Goal: Information Seeking & Learning: Learn about a topic

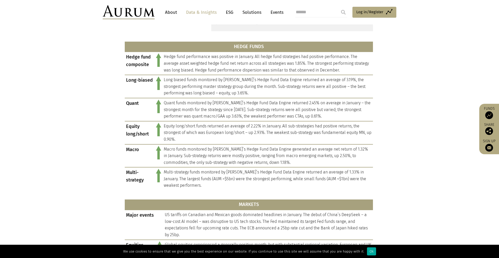
scroll to position [223, 0]
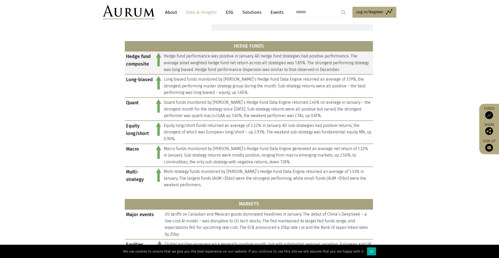
click at [238, 69] on td "Hedge fund performance was positive in January. All hedge fund strategies had p…" at bounding box center [267, 62] width 210 height 23
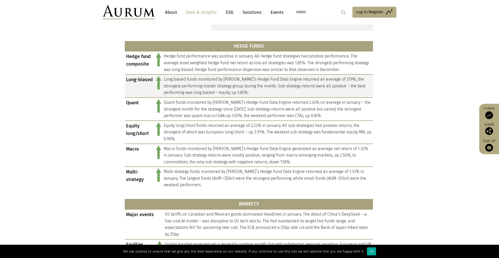
click at [237, 81] on td "Long biased funds monitored by [PERSON_NAME]’s Hedge Fund Data Engine returned …" at bounding box center [267, 85] width 210 height 23
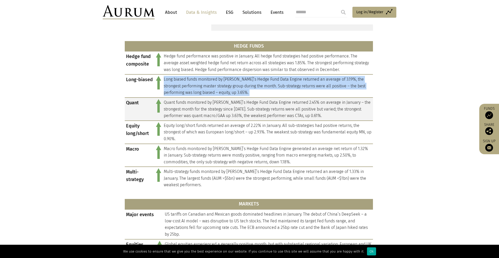
click at [250, 105] on td "Quant funds monitored by [PERSON_NAME]’s Hedge Fund Data Engine returned 2.45% …" at bounding box center [267, 108] width 210 height 23
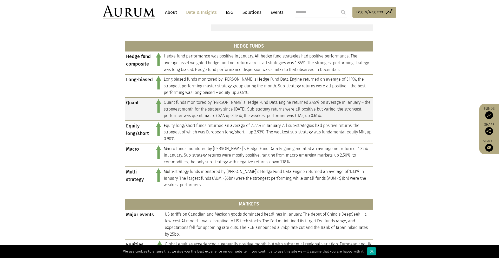
click at [250, 105] on td "Quant funds monitored by [PERSON_NAME]’s Hedge Fund Data Engine returned 2.45% …" at bounding box center [267, 108] width 210 height 23
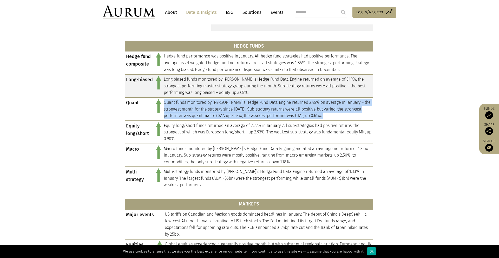
click at [235, 89] on td "Long biased funds monitored by [PERSON_NAME]’s Hedge Fund Data Engine returned …" at bounding box center [267, 85] width 210 height 23
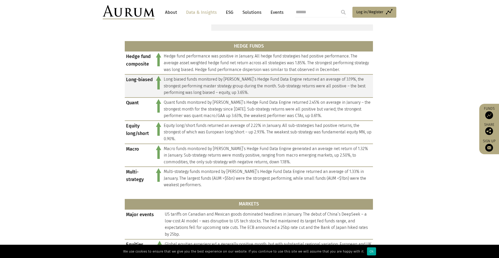
click at [235, 89] on td "Long biased funds monitored by [PERSON_NAME]’s Hedge Fund Data Engine returned …" at bounding box center [267, 85] width 210 height 23
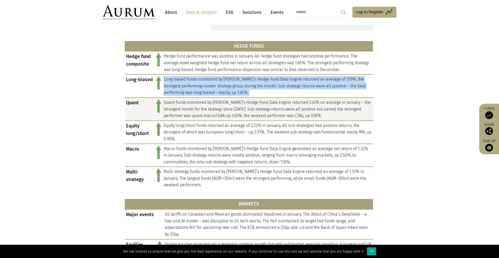
click at [270, 107] on td "Quant funds monitored by [PERSON_NAME]’s Hedge Fund Data Engine returned 2.45% …" at bounding box center [267, 108] width 210 height 23
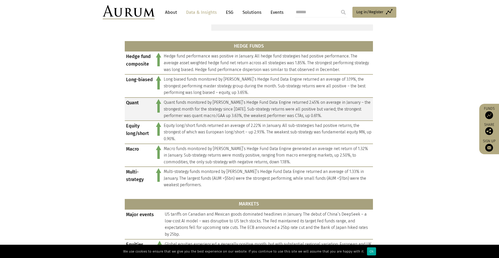
click at [270, 107] on td "Quant funds monitored by [PERSON_NAME]’s Hedge Fund Data Engine returned 2.45% …" at bounding box center [267, 108] width 210 height 23
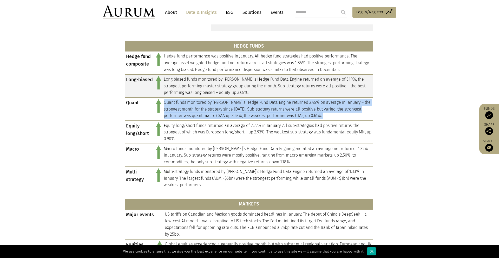
click at [263, 90] on td "Long biased funds monitored by [PERSON_NAME]’s Hedge Fund Data Engine returned …" at bounding box center [267, 85] width 210 height 23
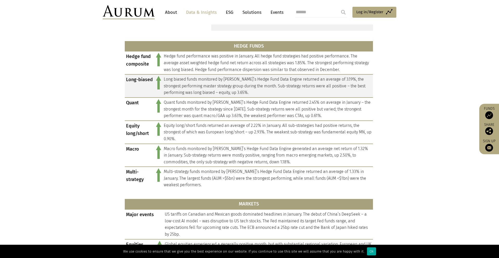
click at [263, 90] on td "Long biased funds monitored by [PERSON_NAME]’s Hedge Fund Data Engine returned …" at bounding box center [267, 85] width 210 height 23
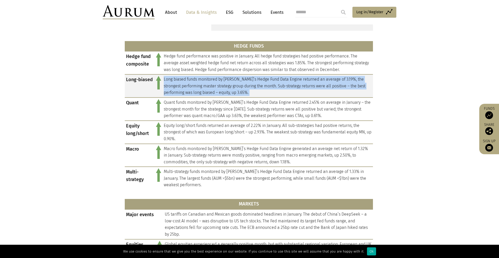
click at [281, 86] on td "Long biased funds monitored by [PERSON_NAME]’s Hedge Fund Data Engine returned …" at bounding box center [267, 85] width 210 height 23
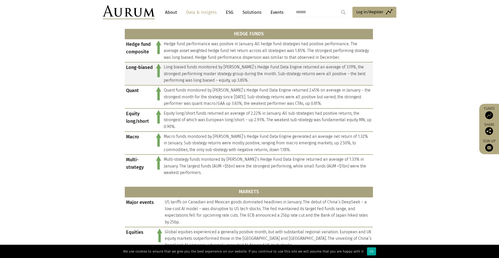
scroll to position [238, 0]
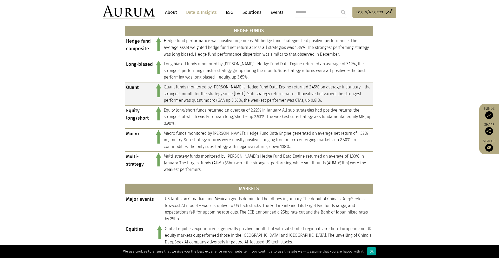
click at [300, 94] on td "Quant funds monitored by [PERSON_NAME]’s Hedge Fund Data Engine returned 2.45% …" at bounding box center [267, 93] width 210 height 23
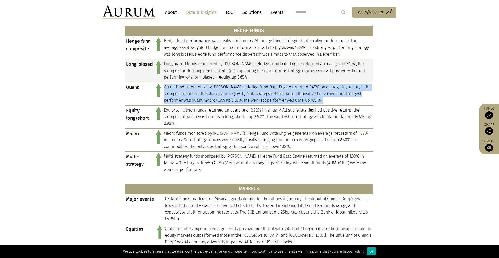
click at [273, 64] on td "Long biased funds monitored by [PERSON_NAME]’s Hedge Fund Data Engine returned …" at bounding box center [267, 70] width 210 height 23
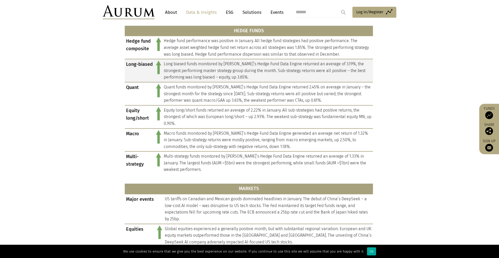
click at [273, 64] on td "Long biased funds monitored by [PERSON_NAME]’s Hedge Fund Data Engine returned …" at bounding box center [267, 70] width 210 height 23
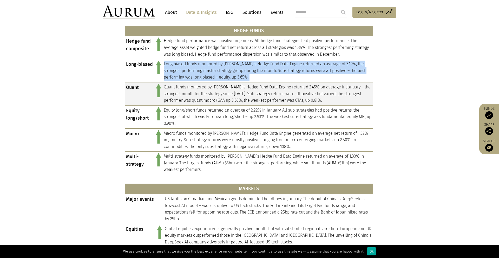
click at [276, 95] on td "Quant funds monitored by [PERSON_NAME]’s Hedge Fund Data Engine returned 2.45% …" at bounding box center [267, 93] width 210 height 23
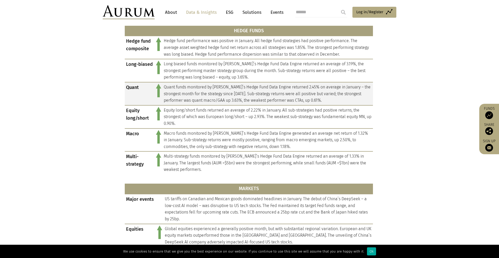
click at [276, 95] on td "Quant funds monitored by [PERSON_NAME]’s Hedge Fund Data Engine returned 2.45% …" at bounding box center [267, 93] width 210 height 23
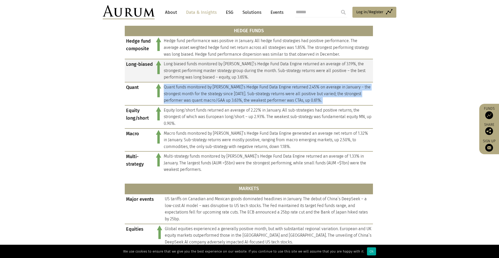
click at [281, 72] on td "Long biased funds monitored by [PERSON_NAME]’s Hedge Fund Data Engine returned …" at bounding box center [267, 70] width 210 height 23
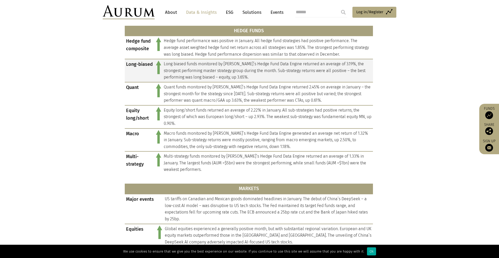
click at [281, 72] on td "Long biased funds monitored by [PERSON_NAME]’s Hedge Fund Data Engine returned …" at bounding box center [267, 70] width 210 height 23
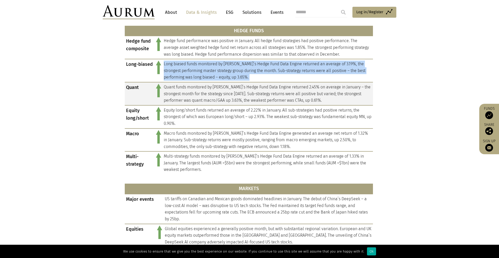
click at [290, 93] on td "Quant funds monitored by [PERSON_NAME]’s Hedge Fund Data Engine returned 2.45% …" at bounding box center [267, 93] width 210 height 23
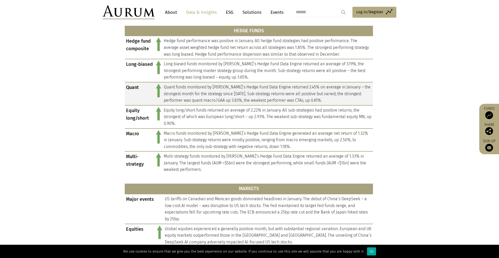
click at [290, 93] on td "Quant funds monitored by [PERSON_NAME]’s Hedge Fund Data Engine returned 2.45% …" at bounding box center [267, 93] width 210 height 23
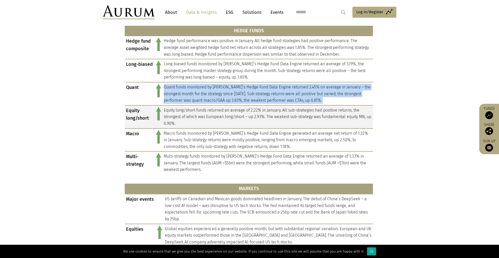
click at [288, 113] on td "Equity long/short funds returned an average of 2.22% in January. All sub-strate…" at bounding box center [267, 116] width 210 height 23
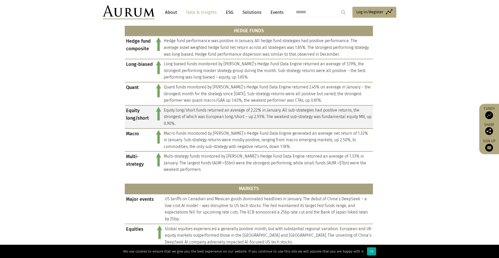
click at [288, 113] on td "Equity long/short funds returned an average of 2.22% in January. All sub-strate…" at bounding box center [267, 116] width 210 height 23
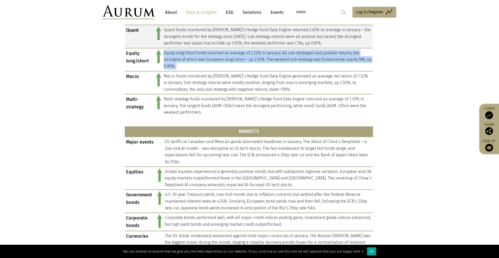
scroll to position [299, 0]
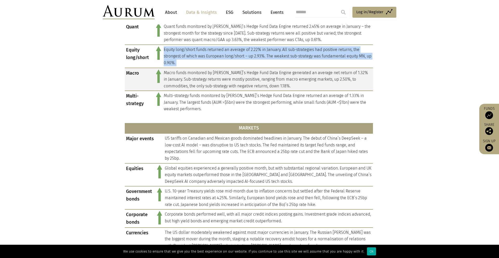
click at [293, 88] on td "Macro funds monitored by [PERSON_NAME]’s Hedge Fund Data Engine generated an av…" at bounding box center [267, 79] width 210 height 23
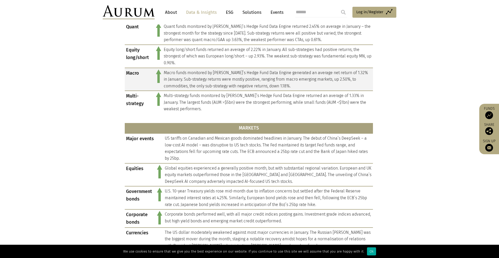
click at [293, 88] on td "Macro funds monitored by [PERSON_NAME]’s Hedge Fund Data Engine generated an av…" at bounding box center [267, 79] width 210 height 23
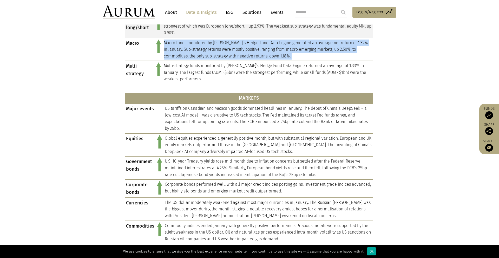
scroll to position [329, 0]
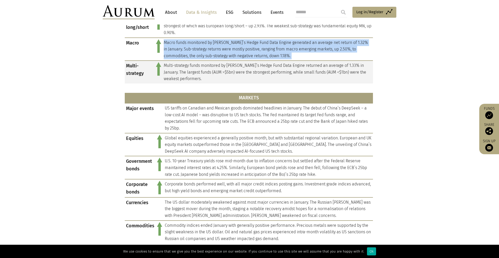
click at [287, 66] on td "Multi-strategy funds monitored by [PERSON_NAME]’s Hedge Fund Data Engine return…" at bounding box center [267, 72] width 210 height 23
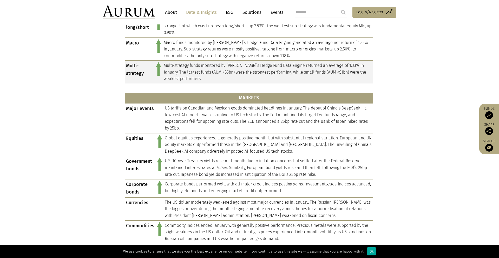
click at [287, 66] on td "Multi-strategy funds monitored by [PERSON_NAME]’s Hedge Fund Data Engine return…" at bounding box center [267, 72] width 210 height 23
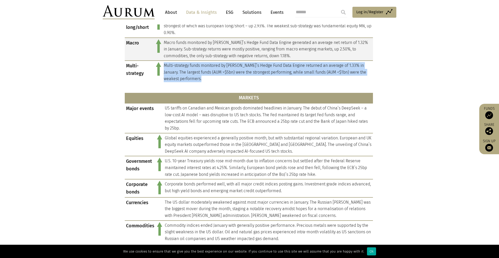
click at [271, 42] on td "Macro funds monitored by [PERSON_NAME]’s Hedge Fund Data Engine generated an av…" at bounding box center [267, 49] width 210 height 23
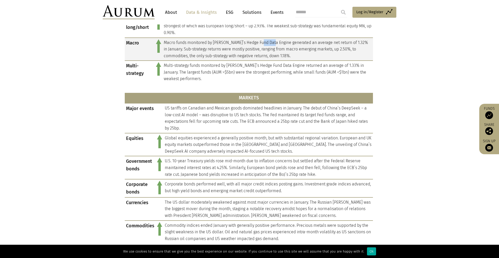
click at [271, 42] on td "Macro funds monitored by [PERSON_NAME]’s Hedge Fund Data Engine generated an av…" at bounding box center [267, 49] width 210 height 23
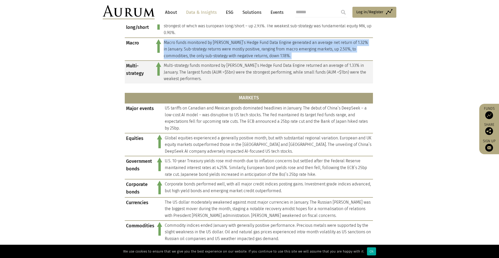
click at [288, 72] on td "Multi-strategy funds monitored by [PERSON_NAME]’s Hedge Fund Data Engine return…" at bounding box center [267, 72] width 210 height 23
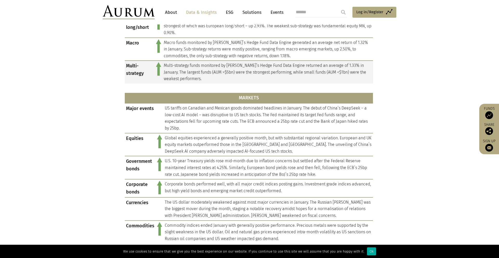
click at [288, 72] on td "Multi-strategy funds monitored by [PERSON_NAME]’s Hedge Fund Data Engine return…" at bounding box center [267, 72] width 210 height 23
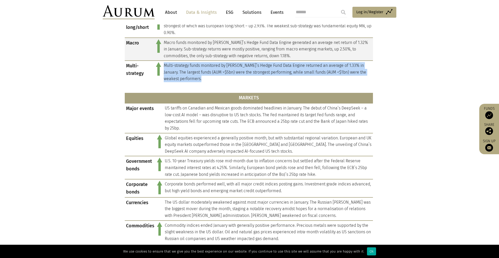
click at [266, 48] on td "Macro funds monitored by [PERSON_NAME]’s Hedge Fund Data Engine generated an av…" at bounding box center [267, 49] width 210 height 23
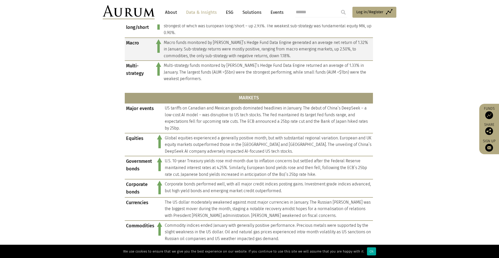
click at [266, 48] on td "Macro funds monitored by [PERSON_NAME]’s Hedge Fund Data Engine generated an av…" at bounding box center [267, 49] width 210 height 23
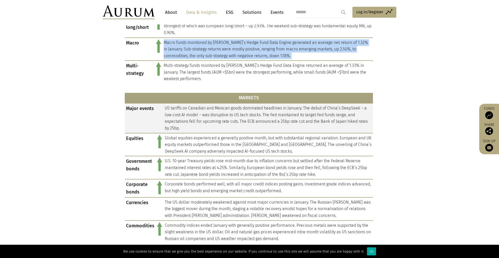
click at [263, 111] on td "US tariffs on Canadian and Mexican goods dominated headlines in January. The de…" at bounding box center [267, 118] width 209 height 30
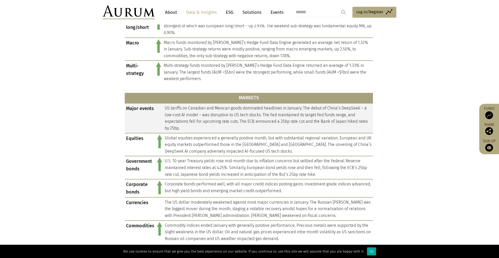
click at [263, 111] on td "US tariffs on Canadian and Mexican goods dominated headlines in January. The de…" at bounding box center [267, 118] width 209 height 30
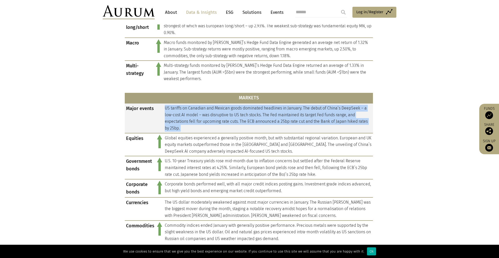
click at [263, 111] on td "US tariffs on Canadian and Mexican goods dominated headlines in January. The de…" at bounding box center [267, 118] width 209 height 30
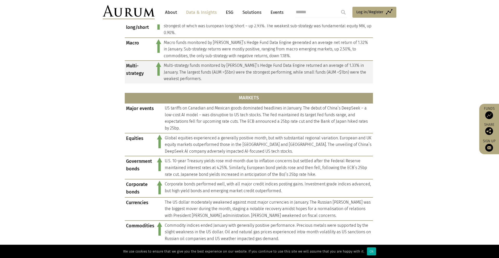
click at [270, 71] on td "Multi-strategy funds monitored by [PERSON_NAME]’s Hedge Fund Data Engine return…" at bounding box center [267, 72] width 210 height 23
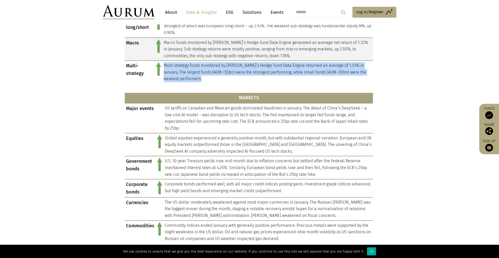
click at [270, 54] on td "Macro funds monitored by [PERSON_NAME]’s Hedge Fund Data Engine generated an av…" at bounding box center [267, 49] width 210 height 23
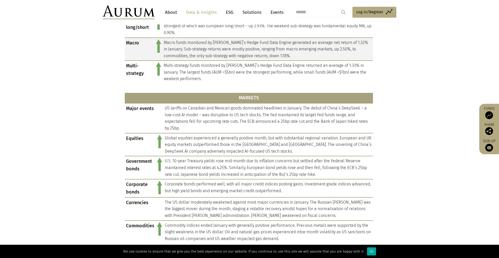
click at [270, 54] on td "Macro funds monitored by [PERSON_NAME]’s Hedge Fund Data Engine generated an av…" at bounding box center [267, 49] width 210 height 23
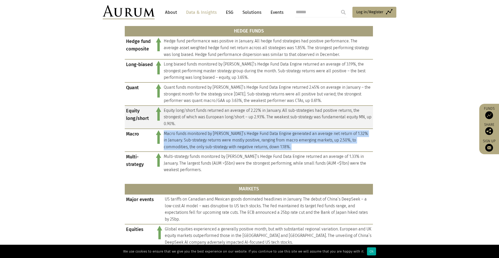
scroll to position [222, 0]
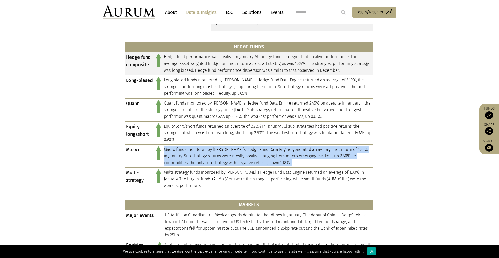
click at [262, 65] on td "Hedge fund performance was positive in January. All hedge fund strategies had p…" at bounding box center [267, 63] width 210 height 23
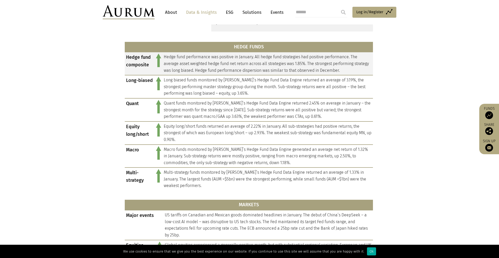
click at [262, 65] on td "Hedge fund performance was positive in January. All hedge fund strategies had p…" at bounding box center [267, 63] width 210 height 23
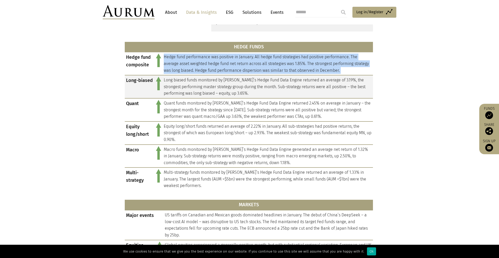
click at [212, 83] on td "Long biased funds monitored by [PERSON_NAME]’s Hedge Fund Data Engine returned …" at bounding box center [267, 86] width 210 height 23
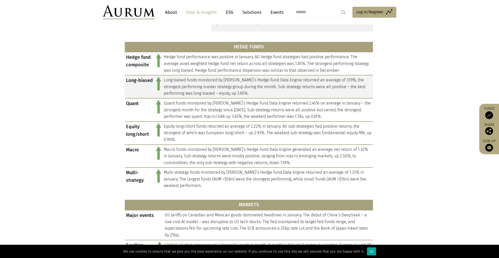
click at [212, 83] on td "Long biased funds monitored by [PERSON_NAME]’s Hedge Fund Data Engine returned …" at bounding box center [267, 86] width 210 height 23
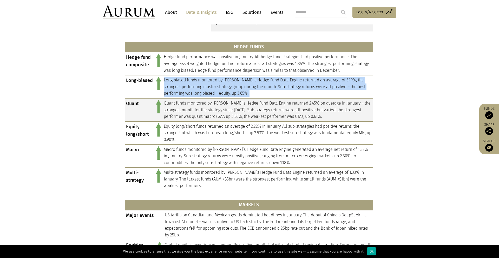
click at [218, 112] on td "Quant funds monitored by [PERSON_NAME]’s Hedge Fund Data Engine returned 2.45% …" at bounding box center [267, 109] width 210 height 23
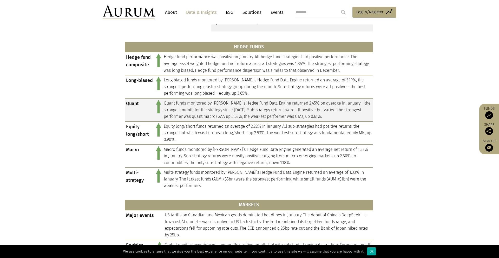
click at [218, 112] on td "Quant funds monitored by [PERSON_NAME]’s Hedge Fund Data Engine returned 2.45% …" at bounding box center [267, 109] width 210 height 23
click at [211, 101] on td "Quant funds monitored by [PERSON_NAME]’s Hedge Fund Data Engine returned 2.45% …" at bounding box center [267, 109] width 210 height 23
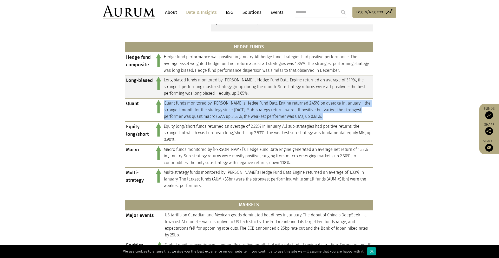
click at [222, 89] on td "Long biased funds monitored by [PERSON_NAME]’s Hedge Fund Data Engine returned …" at bounding box center [267, 86] width 210 height 23
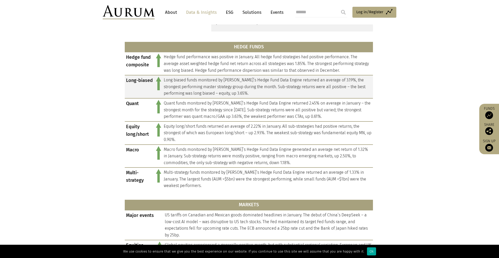
click at [222, 89] on td "Long biased funds monitored by [PERSON_NAME]’s Hedge Fund Data Engine returned …" at bounding box center [267, 86] width 210 height 23
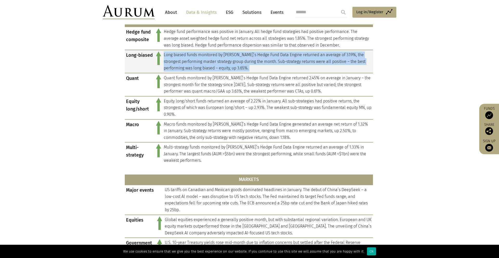
scroll to position [261, 0]
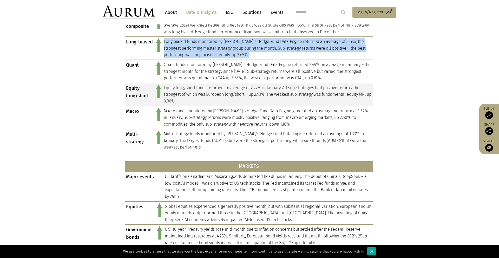
click at [230, 94] on td "Equity long/short funds returned an average of 2.22% in January. All sub-strate…" at bounding box center [267, 94] width 210 height 23
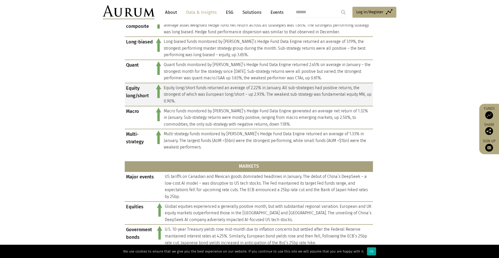
click at [230, 94] on td "Equity long/short funds returned an average of 2.22% in January. All sub-strate…" at bounding box center [267, 94] width 210 height 23
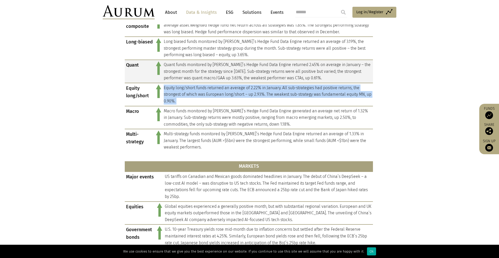
click at [250, 68] on td "Quant funds monitored by [PERSON_NAME]’s Hedge Fund Data Engine returned 2.45% …" at bounding box center [267, 71] width 210 height 23
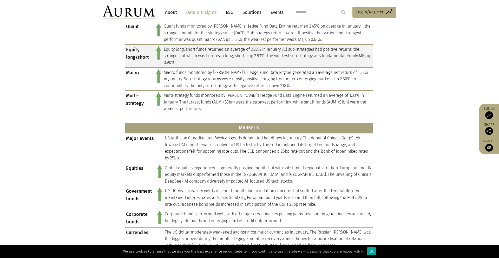
scroll to position [118, 0]
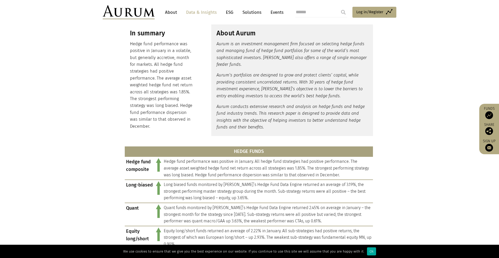
click at [127, 36] on div "In summary Hedge fund performance was positive in January in a volatile, but ge…" at bounding box center [162, 79] width 75 height 111
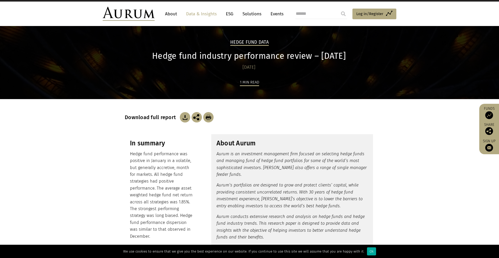
click at [252, 54] on h1 "Hedge fund industry performance review – [DATE]" at bounding box center [249, 56] width 248 height 10
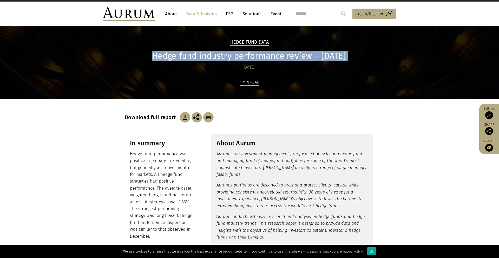
click at [290, 54] on h1 "Hedge fund industry performance review – [DATE]" at bounding box center [249, 56] width 248 height 10
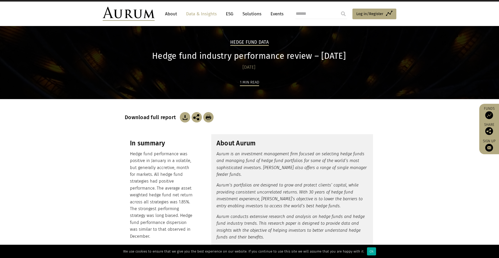
click at [290, 54] on h1 "Hedge fund industry performance review – [DATE]" at bounding box center [249, 56] width 248 height 10
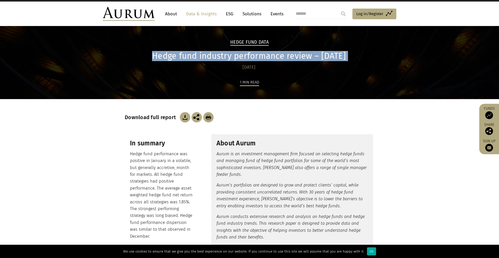
click at [304, 54] on h1 "Hedge fund industry performance review – [DATE]" at bounding box center [249, 56] width 248 height 10
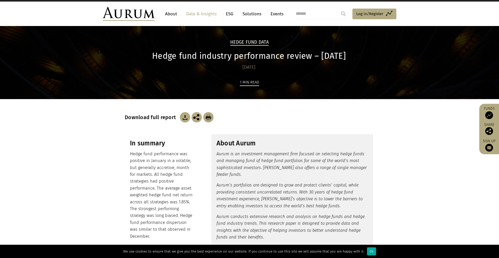
click at [304, 54] on h1 "Hedge fund industry performance review – [DATE]" at bounding box center [249, 56] width 248 height 10
click at [312, 55] on h1 "Hedge fund industry performance review – [DATE]" at bounding box center [249, 56] width 248 height 10
click at [268, 56] on h1 "Hedge fund industry performance review – [DATE]" at bounding box center [249, 56] width 248 height 10
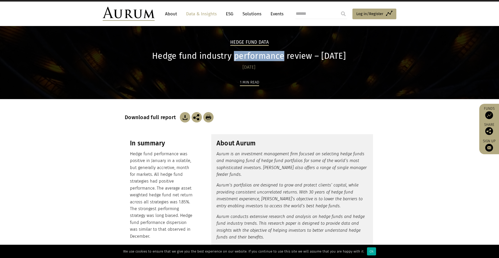
click at [216, 56] on h1 "Hedge fund industry performance review – [DATE]" at bounding box center [249, 56] width 248 height 10
click at [182, 58] on h1 "Hedge fund industry performance review – [DATE]" at bounding box center [249, 56] width 248 height 10
click at [147, 58] on h1 "Hedge fund industry performance review – [DATE]" at bounding box center [249, 56] width 248 height 10
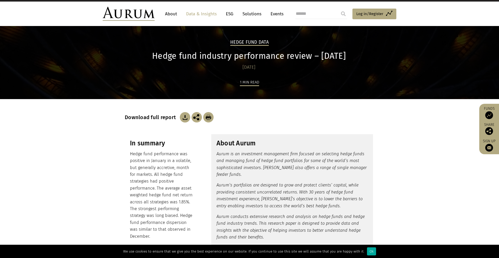
click at [147, 58] on h1 "Hedge fund industry performance review – [DATE]" at bounding box center [249, 56] width 248 height 10
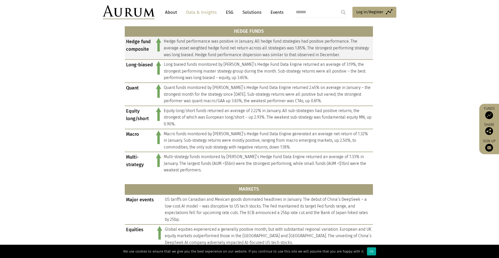
scroll to position [243, 0]
